Goal: Transaction & Acquisition: Download file/media

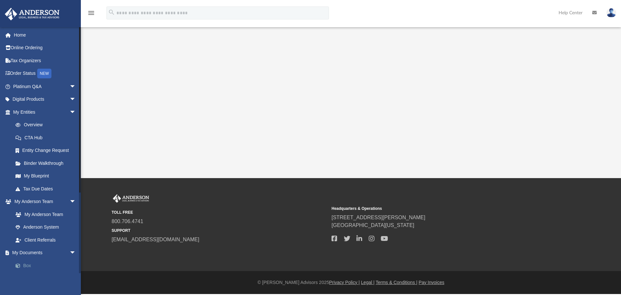
click at [26, 263] on link "Box" at bounding box center [47, 265] width 77 height 13
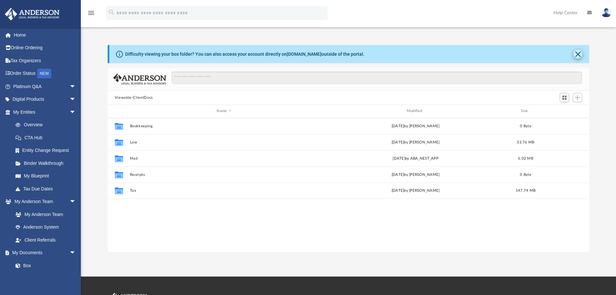
scroll to position [142, 477]
click at [577, 54] on button "Close" at bounding box center [577, 53] width 9 height 9
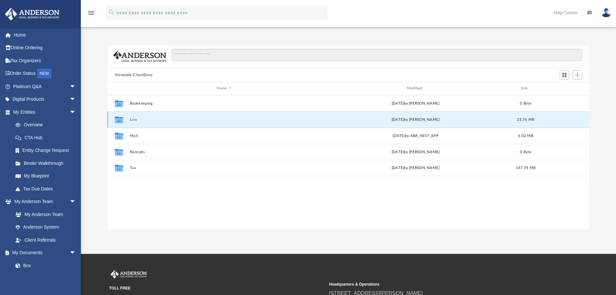
click at [133, 118] on button "Law" at bounding box center [224, 119] width 188 height 4
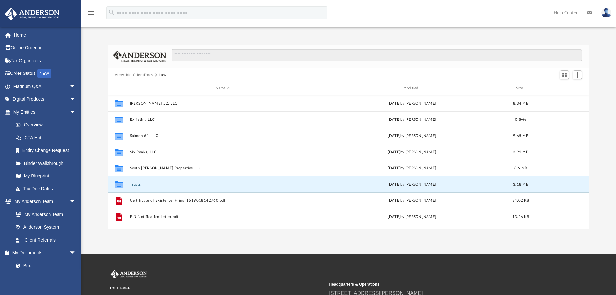
click at [136, 183] on button "Trusts" at bounding box center [223, 184] width 186 height 4
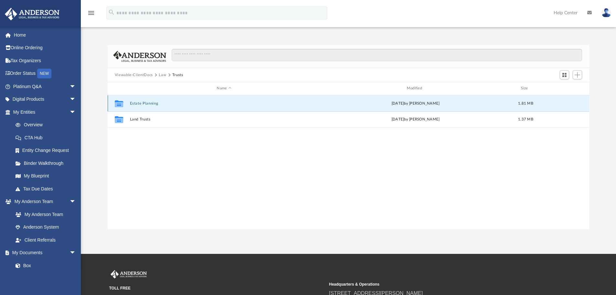
click at [145, 102] on button "Estate Planning" at bounding box center [224, 103] width 188 height 4
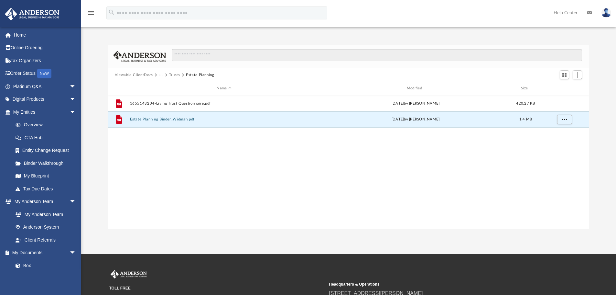
click at [160, 119] on button "Estate Planning Binder_Widman.pdf" at bounding box center [224, 119] width 188 height 4
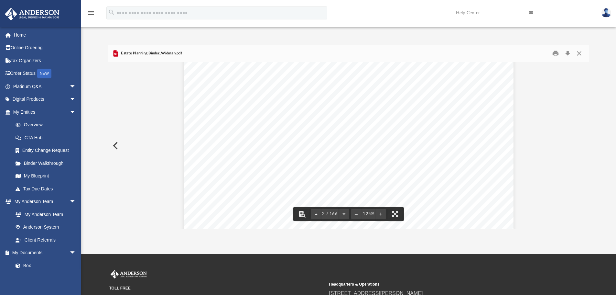
scroll to position [0, 0]
click at [579, 54] on button "Close" at bounding box center [579, 53] width 12 height 10
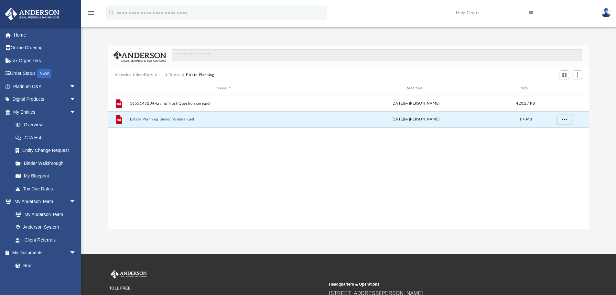
click at [172, 120] on button "Estate Planning Binder_Widman.pdf" at bounding box center [224, 119] width 188 height 4
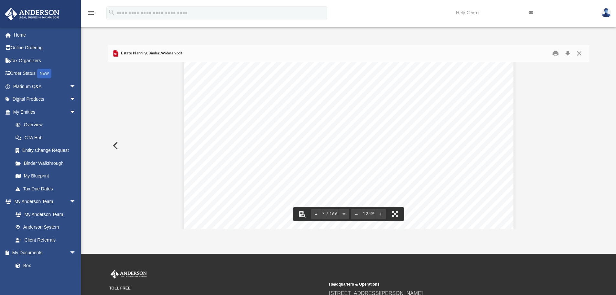
scroll to position [2619, 0]
click at [566, 53] on button "Download" at bounding box center [568, 53] width 12 height 10
